Goal: Information Seeking & Learning: Learn about a topic

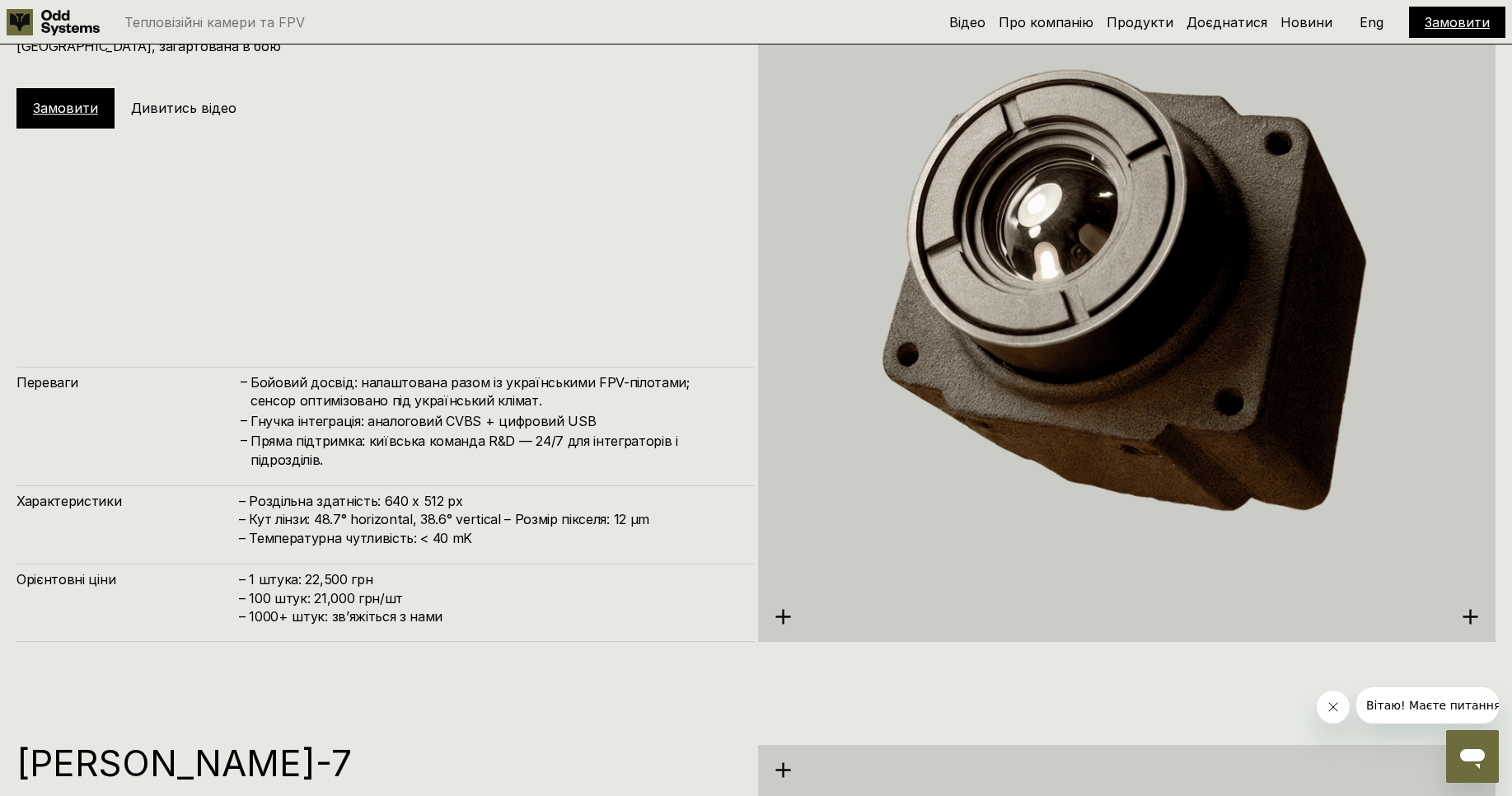
scroll to position [4151, 0]
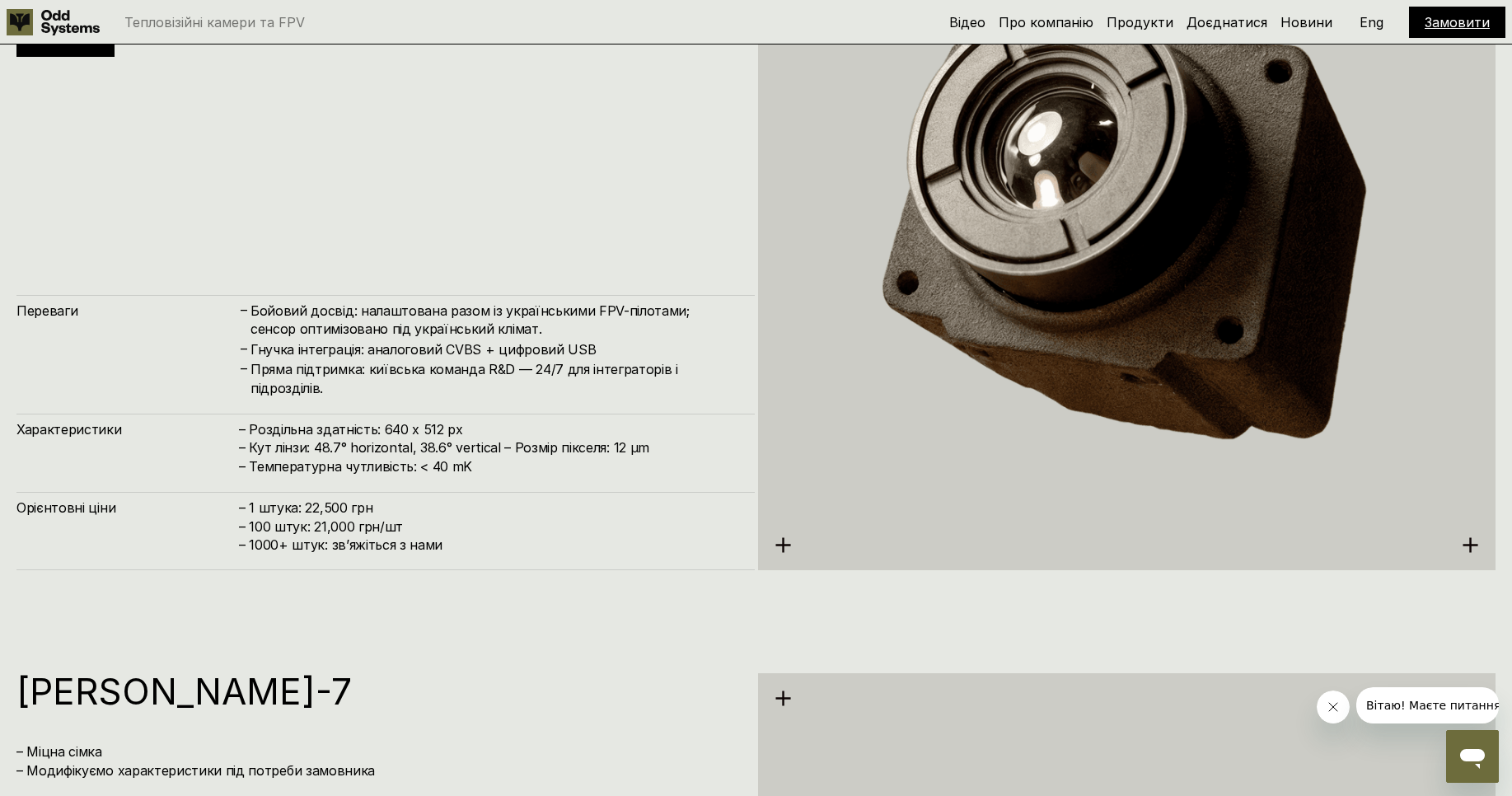
drag, startPoint x: 308, startPoint y: 438, endPoint x: 430, endPoint y: 448, distance: 122.4
click at [430, 448] on h4 "– Роздільна здатність: 640 x 512 px – Кут лінзи: 48.7° horizontal, 38.6° vertic…" at bounding box center [489, 448] width 499 height 55
drag, startPoint x: 291, startPoint y: 516, endPoint x: 440, endPoint y: 538, distance: 150.6
click at [377, 532] on h4 "– 1 штука: 22,500 грн – 100 штук: 21,000 грн/шт – ⁠1000+ штук: звʼяжіться з нами" at bounding box center [489, 526] width 499 height 55
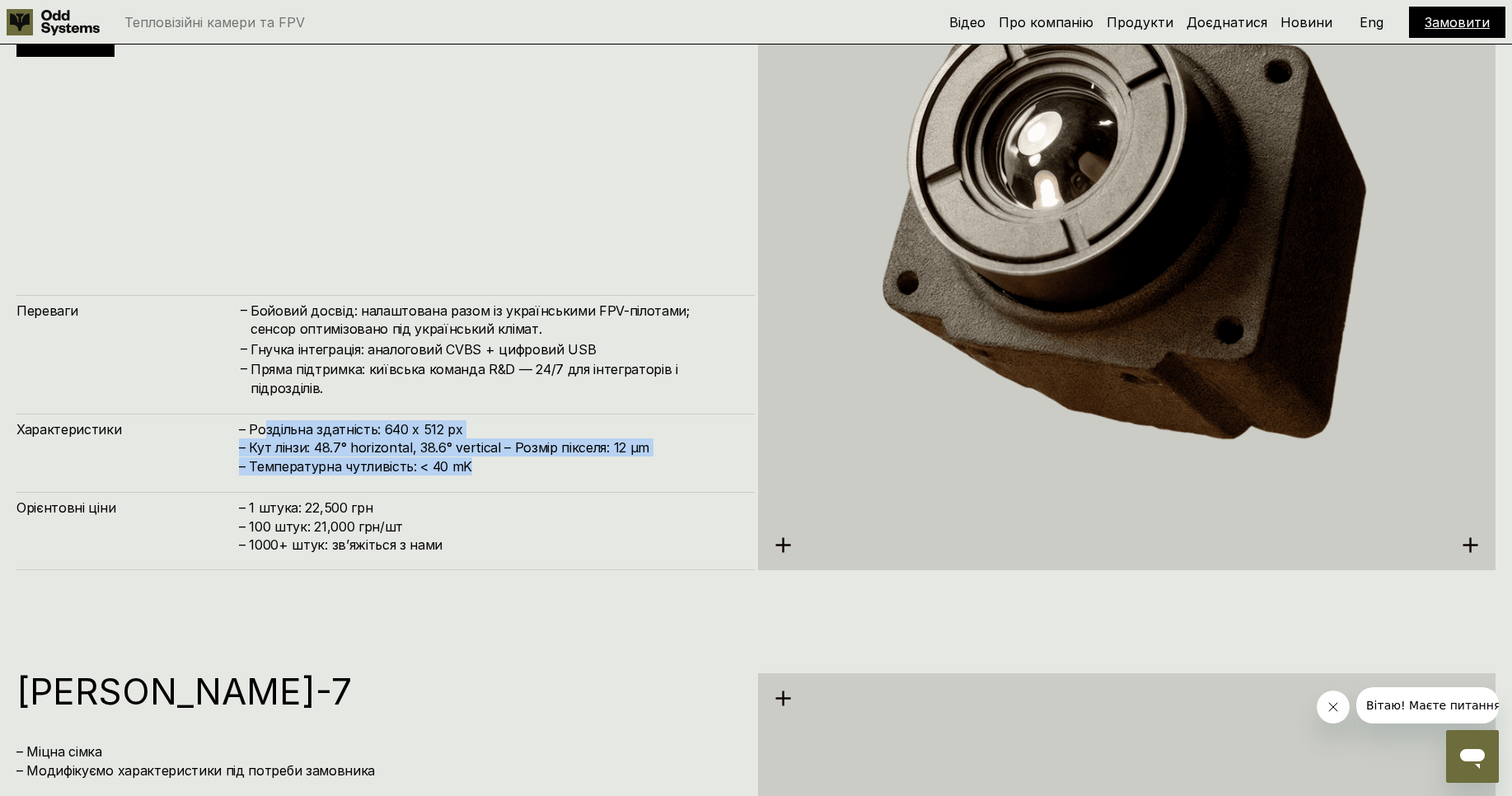
drag, startPoint x: 261, startPoint y: 427, endPoint x: 473, endPoint y: 468, distance: 215.9
click at [473, 468] on h4 "– Роздільна здатність: 640 x 512 px – Кут лінзи: 48.7° horizontal, 38.6° vertic…" at bounding box center [489, 448] width 499 height 55
click at [549, 472] on h4 "– Роздільна здатність: 640 x 512 px – Кут лінзи: 48.7° horizontal, 38.6° vertic…" at bounding box center [489, 448] width 499 height 55
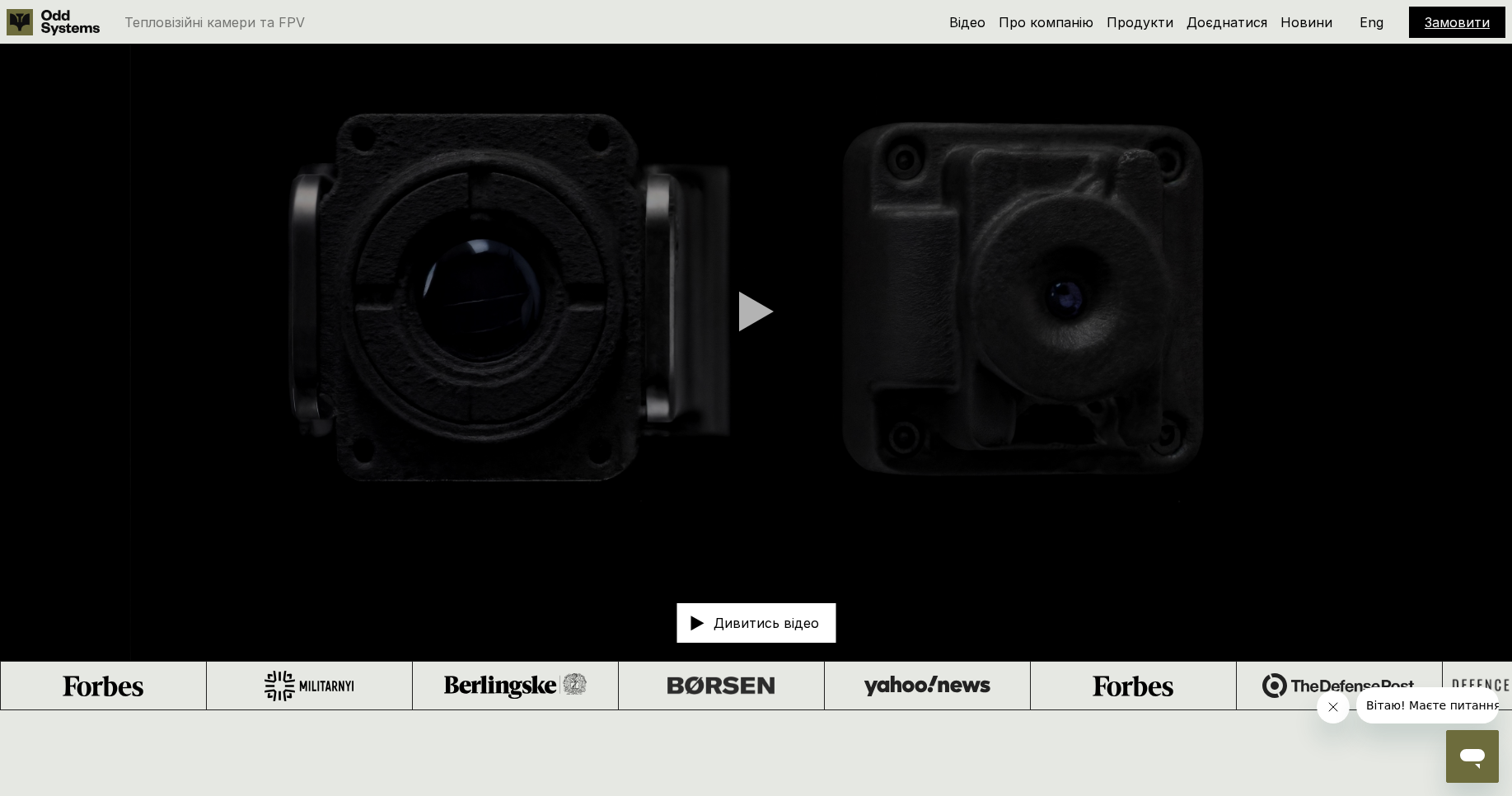
scroll to position [0, 0]
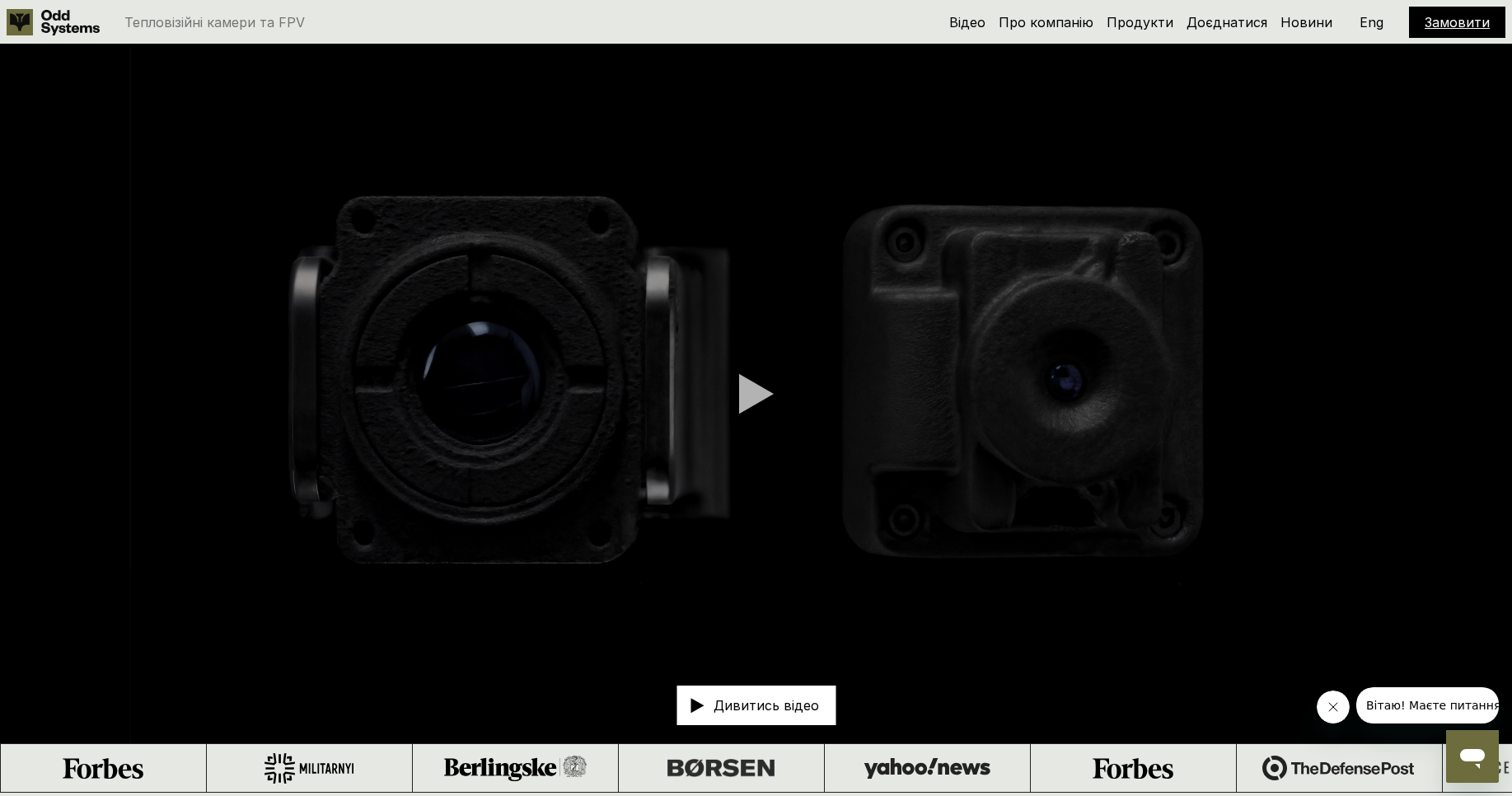
click at [759, 391] on div at bounding box center [756, 393] width 34 height 41
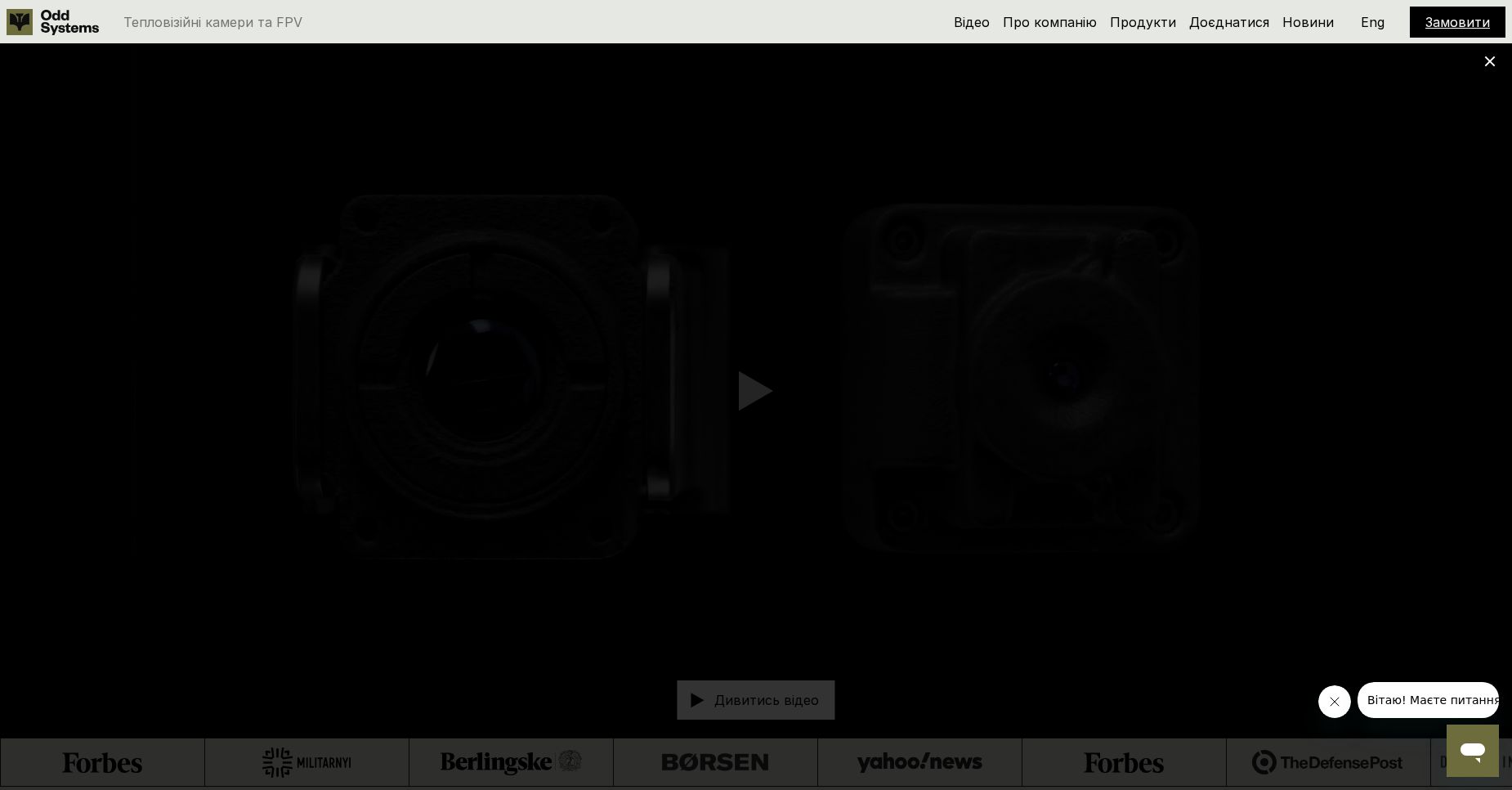
click at [1488, 65] on icon at bounding box center [1490, 61] width 11 height 11
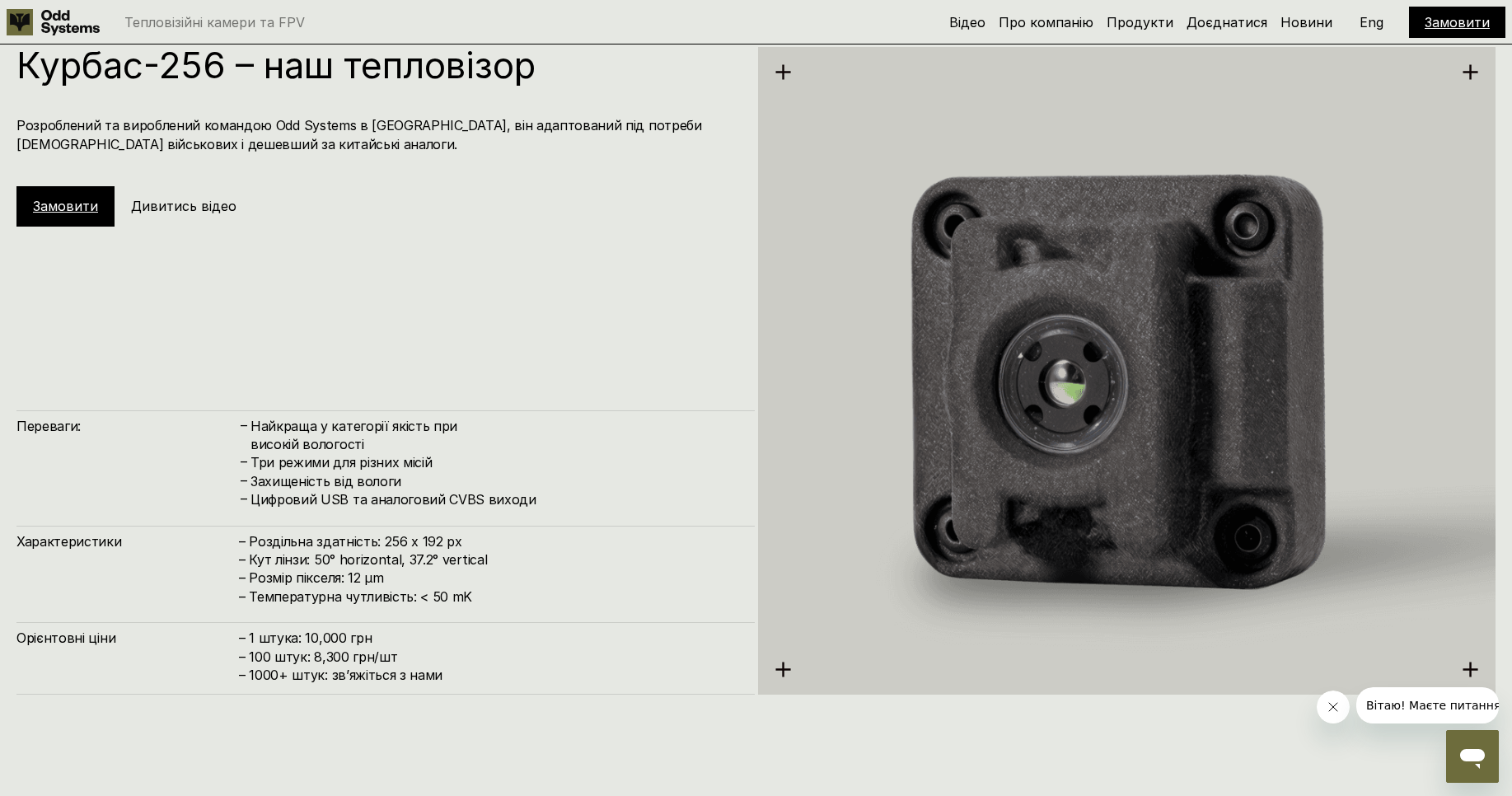
scroll to position [2471, 0]
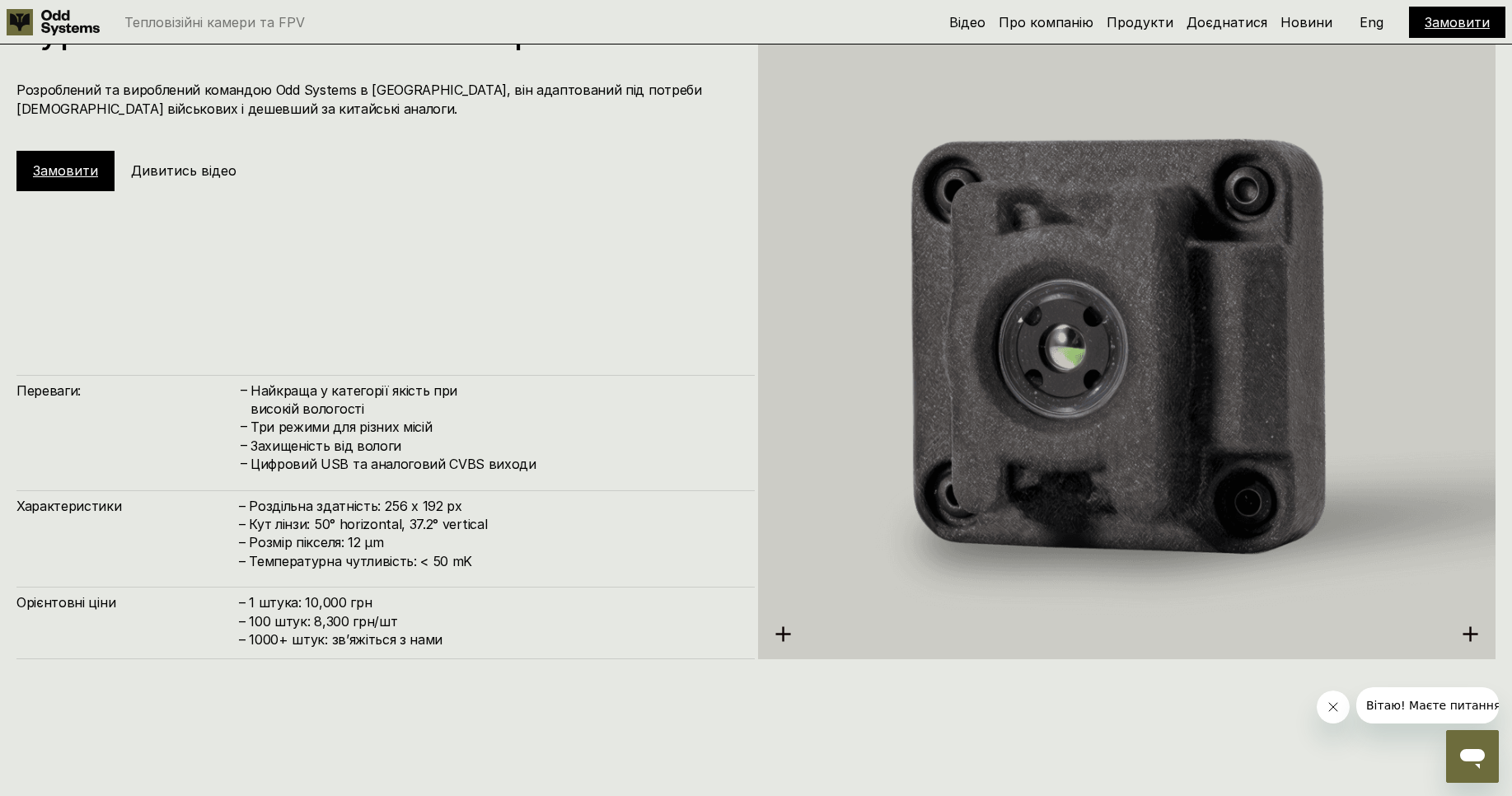
click at [1382, 27] on p "Eng" at bounding box center [1371, 22] width 24 height 13
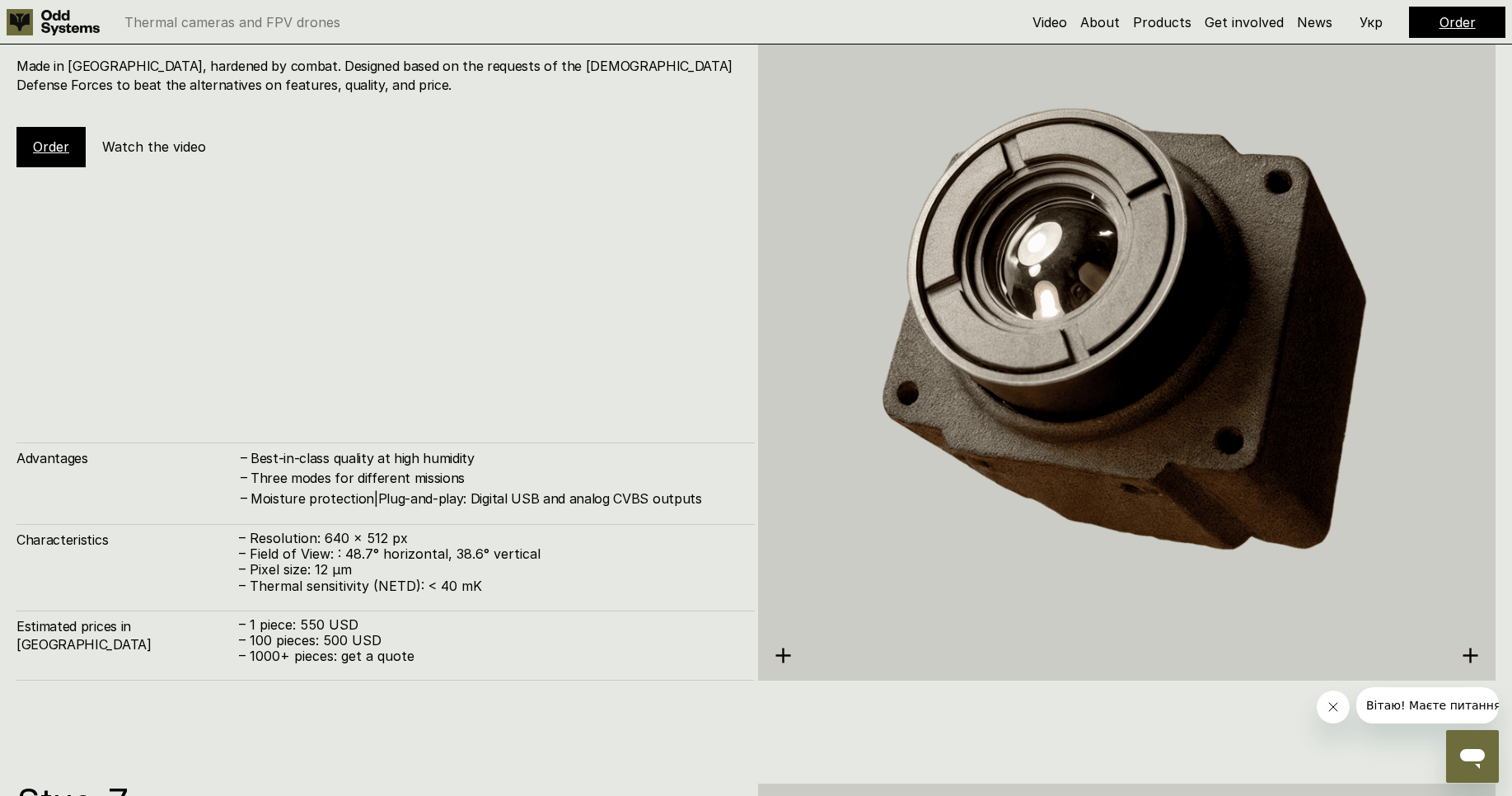
scroll to position [4052, 0]
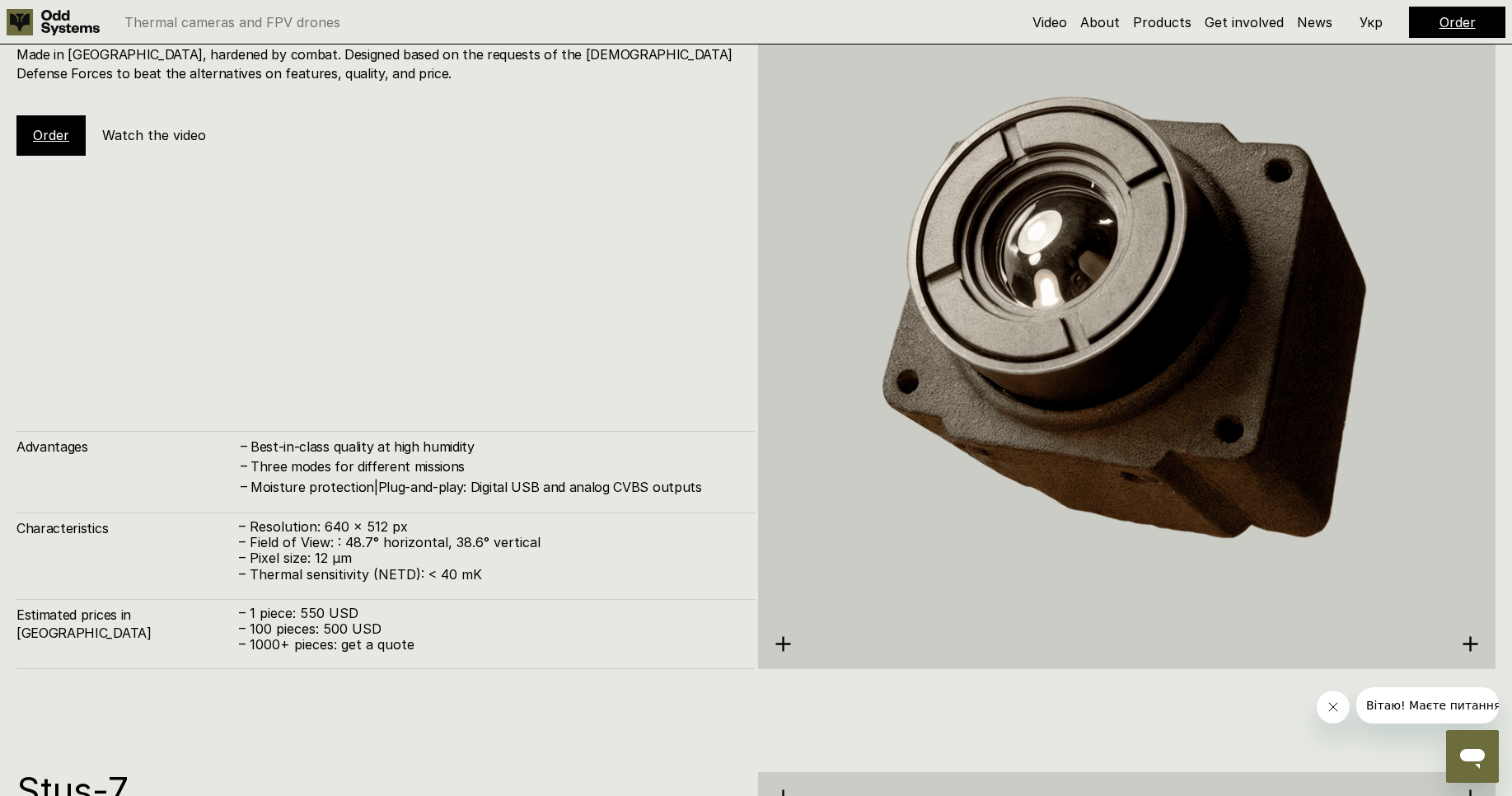
click at [1375, 23] on p "Укр" at bounding box center [1371, 22] width 23 height 13
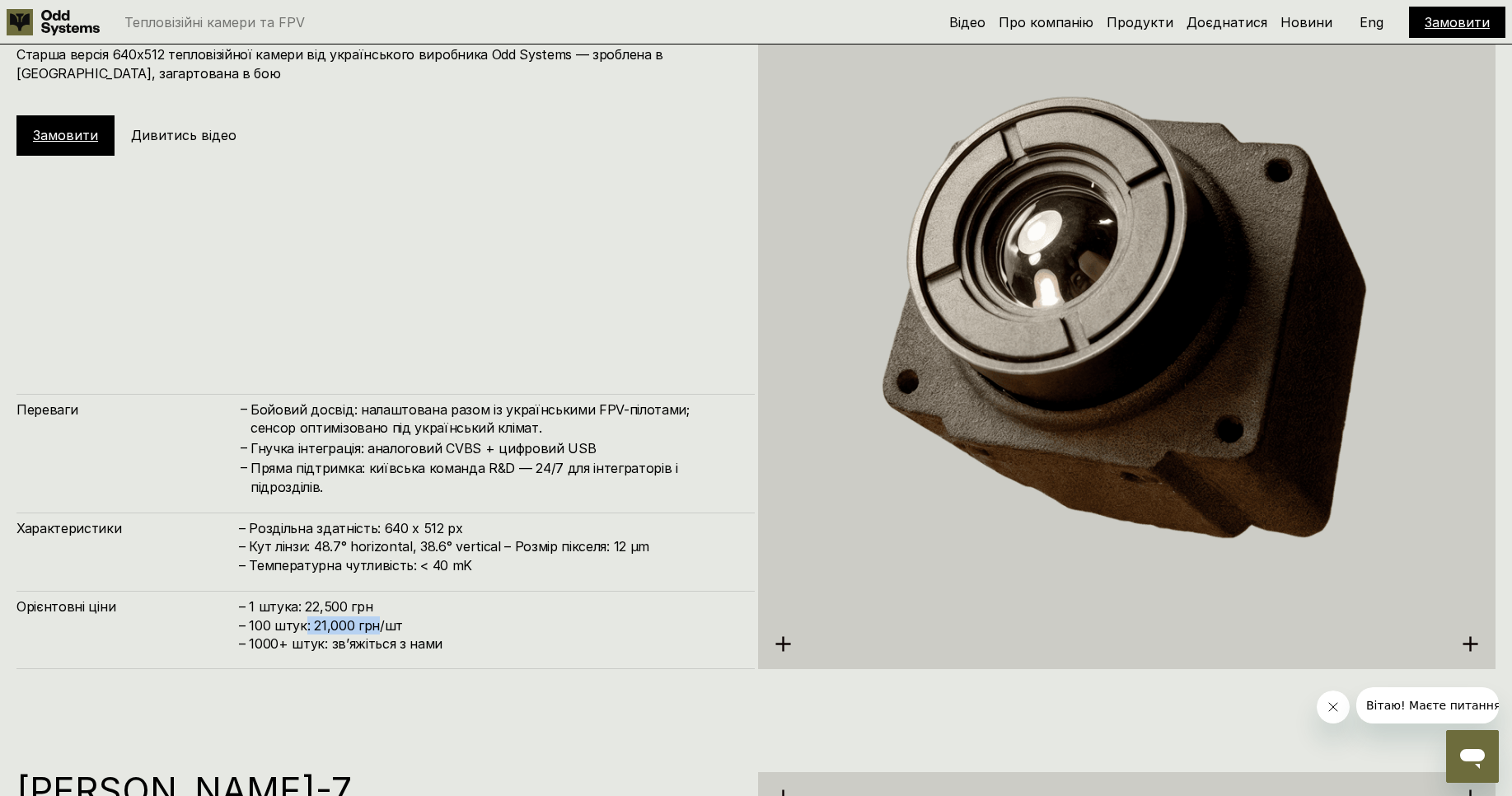
drag, startPoint x: 301, startPoint y: 625, endPoint x: 382, endPoint y: 630, distance: 81.2
click at [378, 629] on h4 "– 1 штука: 22,500 грн – 100 штук: 21,000 грн/шт – ⁠1000+ штук: звʼяжіться з нами" at bounding box center [489, 624] width 499 height 55
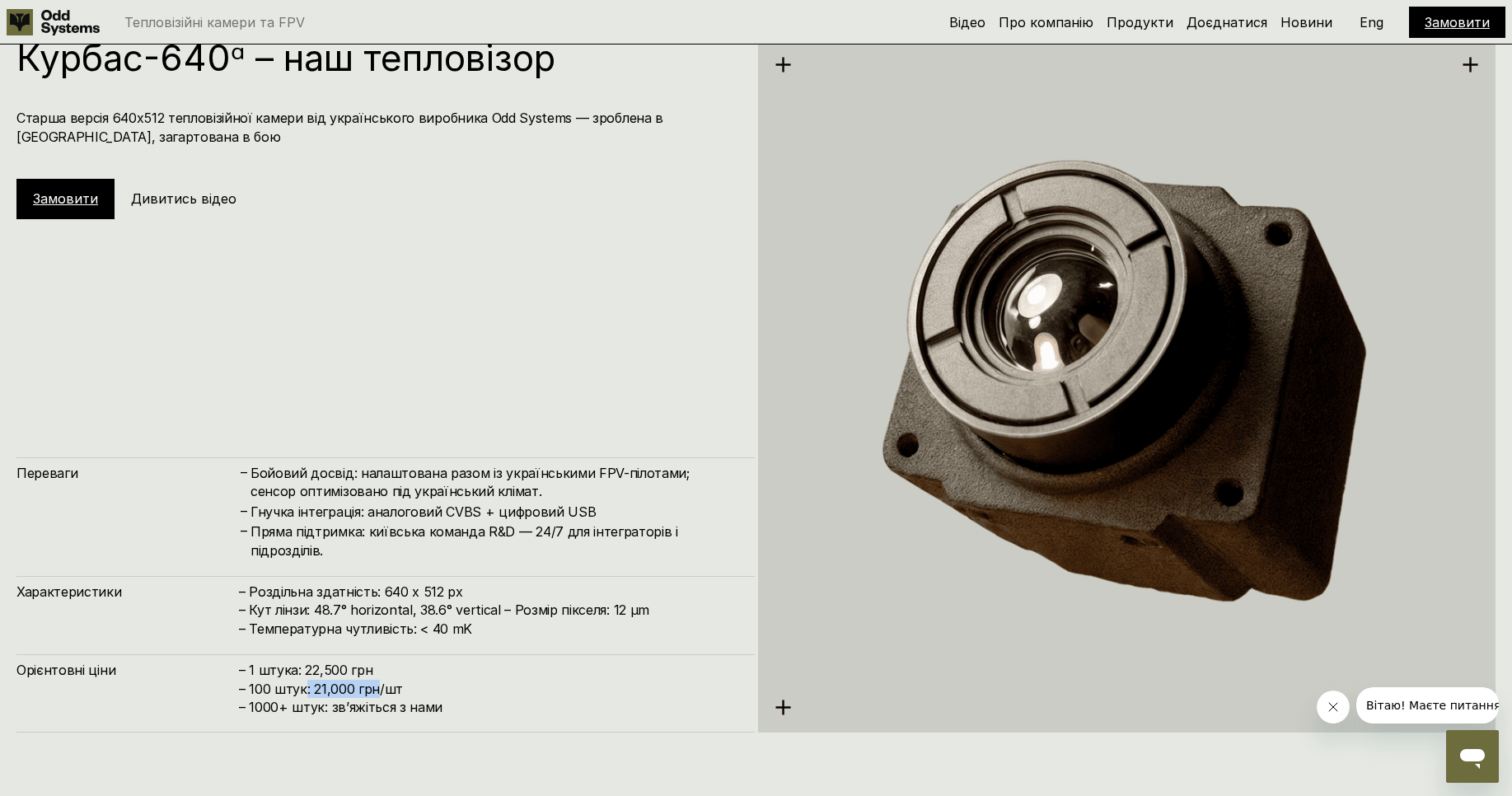
scroll to position [3953, 0]
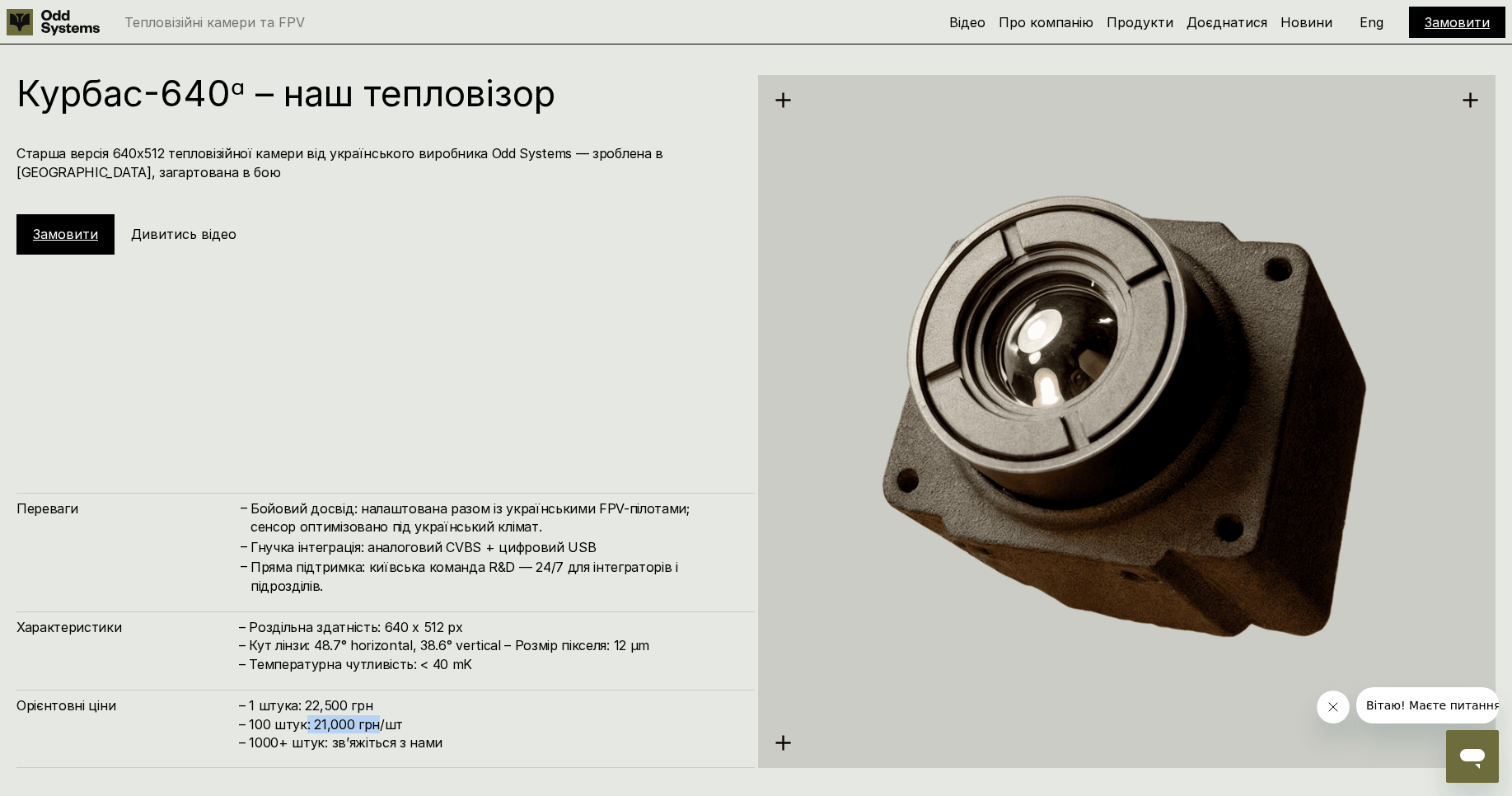
drag, startPoint x: 381, startPoint y: 621, endPoint x: 482, endPoint y: 625, distance: 101.1
click at [482, 625] on h4 "– Роздільна здатність: 640 x 512 px – Кут лінзи: 48.7° horizontal, 38.6° vertic…" at bounding box center [489, 645] width 499 height 55
copy h4 "640 x 512 px"
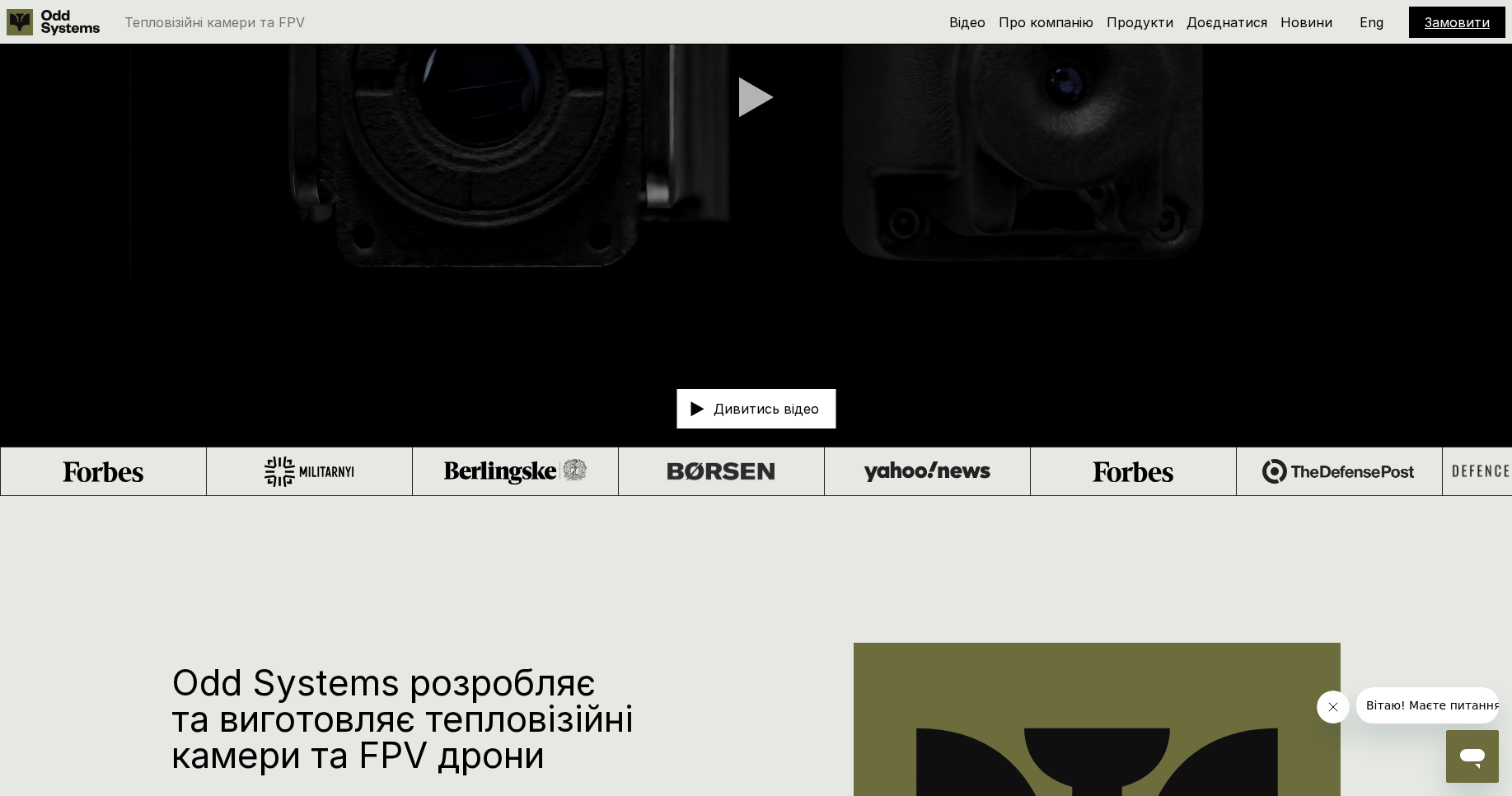
scroll to position [0, 0]
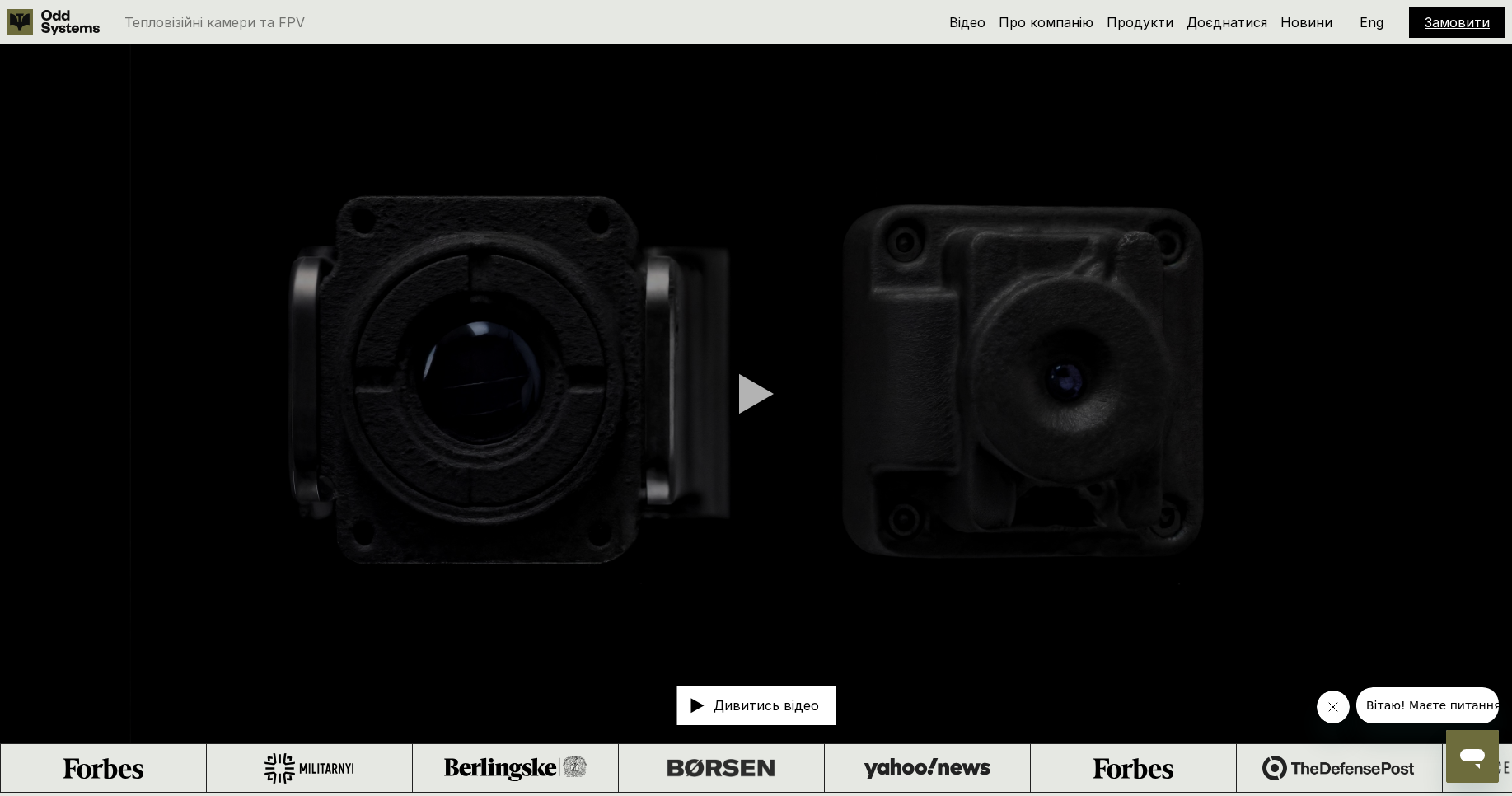
click at [755, 397] on div at bounding box center [756, 393] width 34 height 41
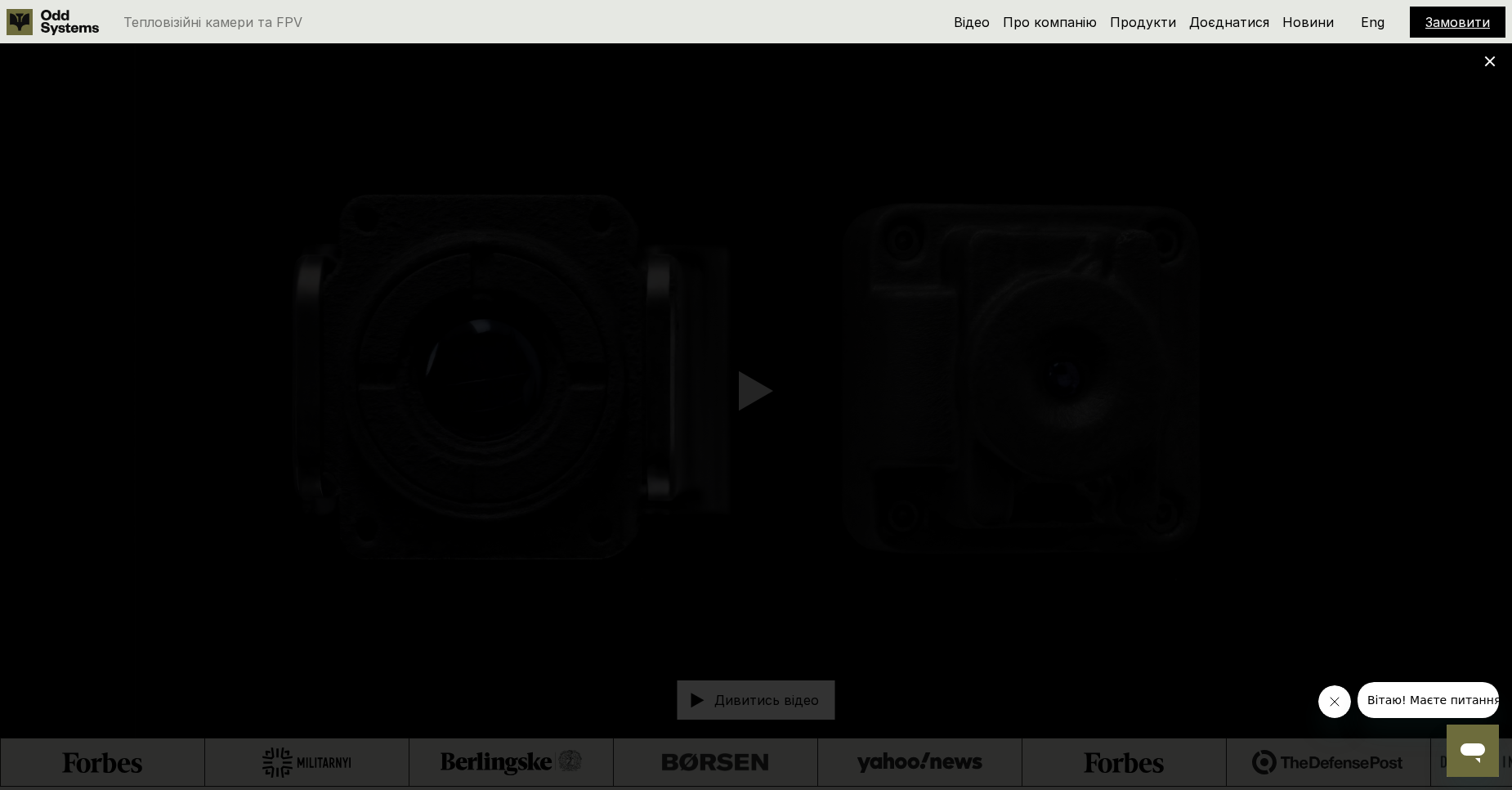
click at [1490, 71] on div at bounding box center [756, 395] width 1512 height 790
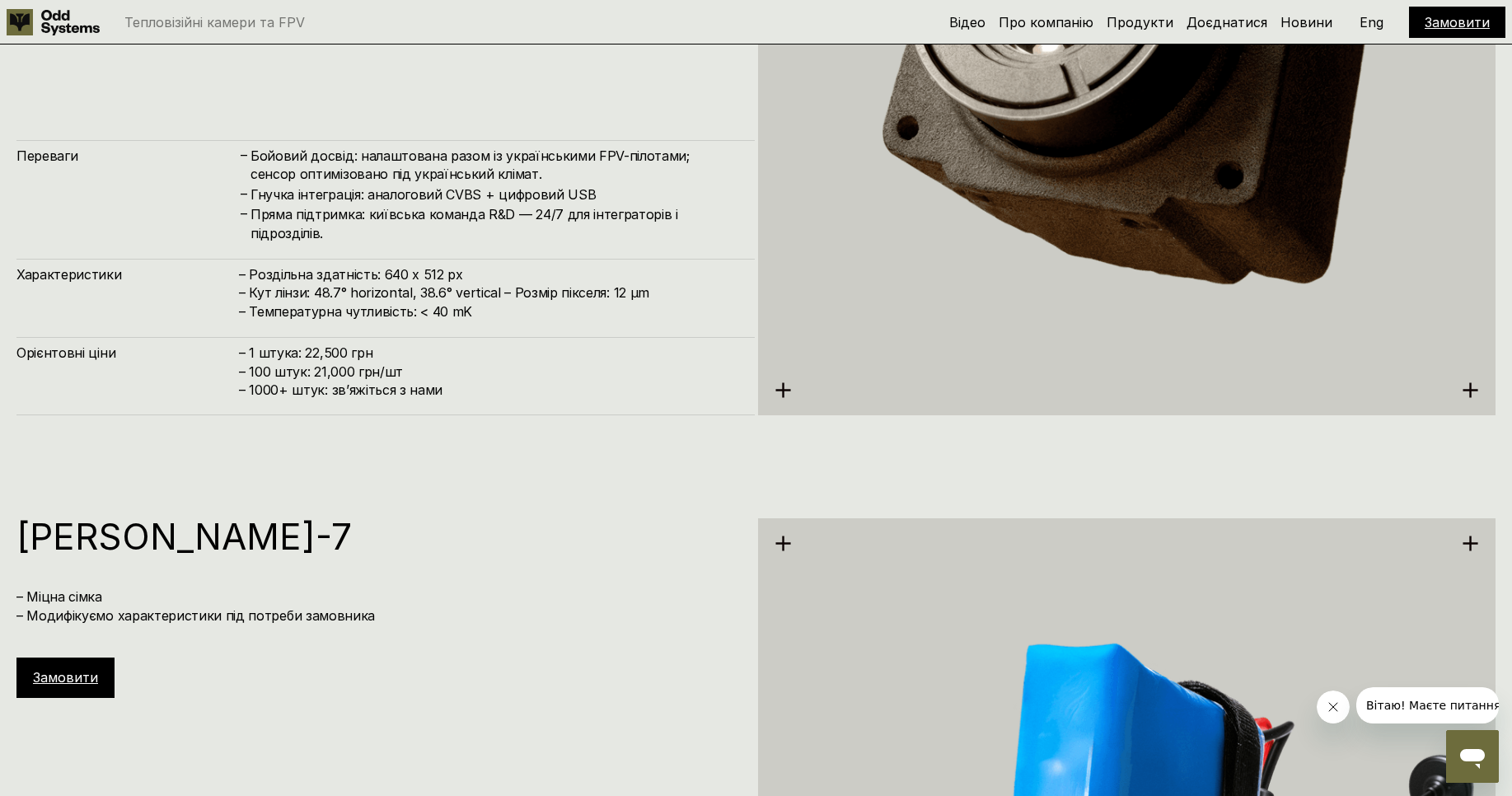
scroll to position [4645, 0]
